Goal: Task Accomplishment & Management: Manage account settings

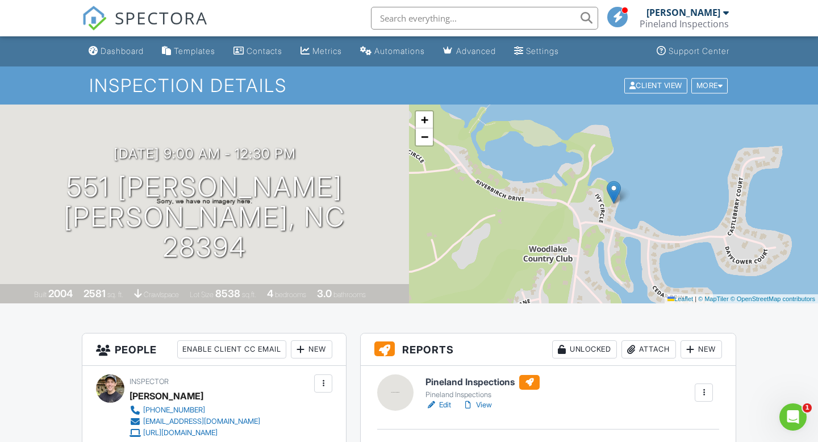
click at [486, 405] on link "View" at bounding box center [477, 404] width 30 height 11
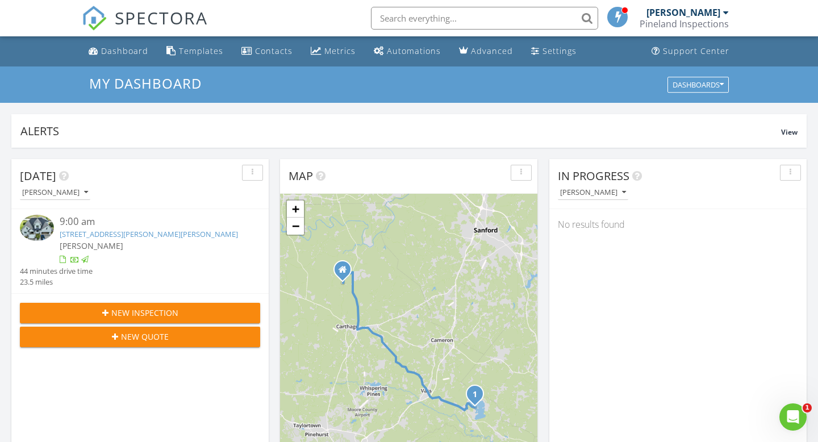
click at [115, 231] on link "551 Ivy Cir, Vass, NC 28394" at bounding box center [149, 234] width 178 height 10
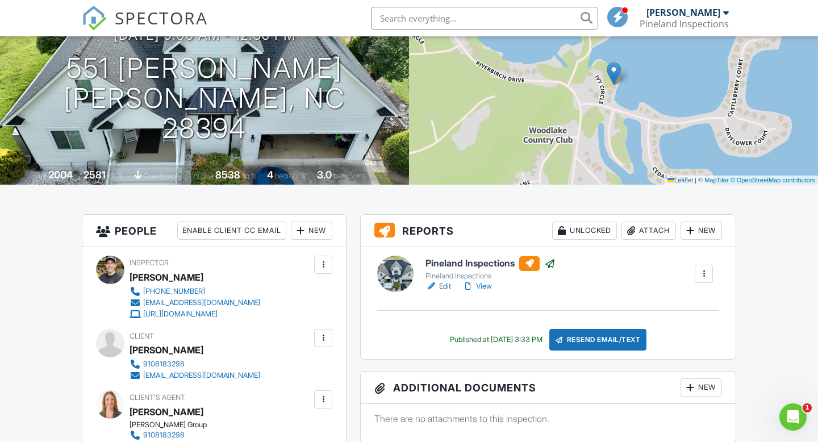
scroll to position [117, 0]
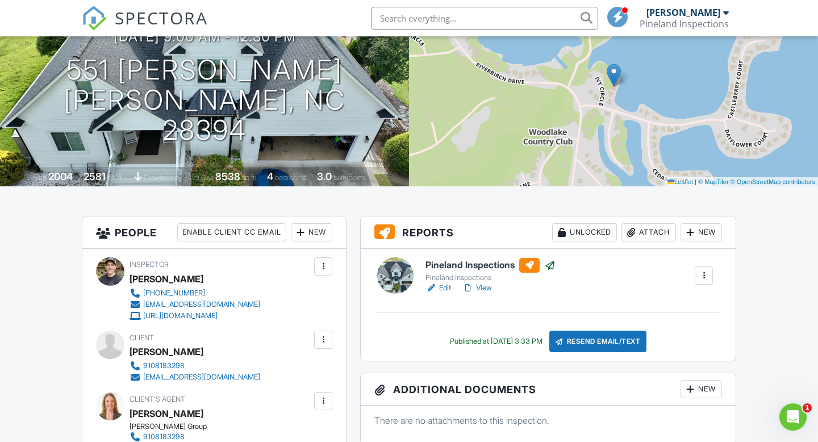
click at [482, 290] on link "View" at bounding box center [477, 287] width 30 height 11
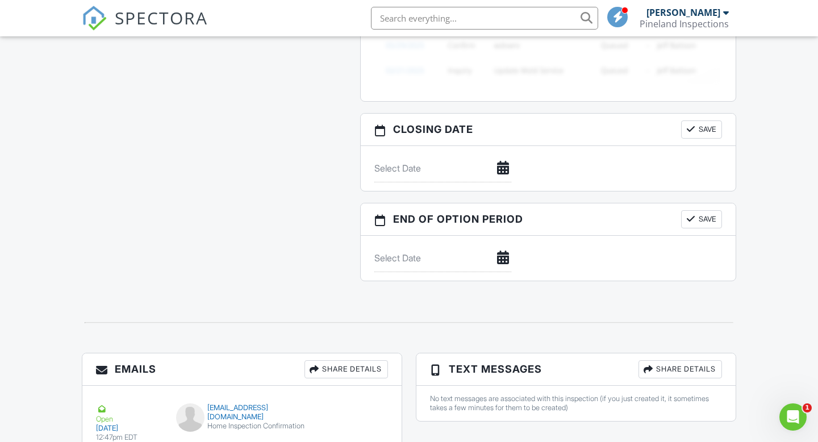
scroll to position [1539, 0]
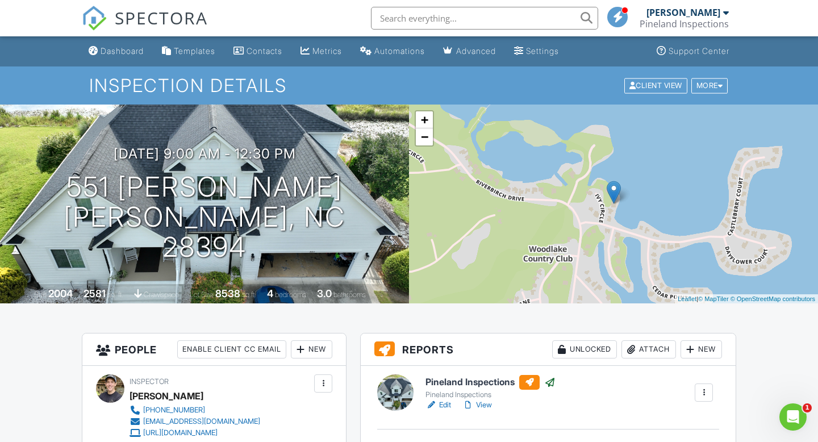
click at [488, 407] on link "View" at bounding box center [477, 404] width 30 height 11
